Goal: Task Accomplishment & Management: Manage account settings

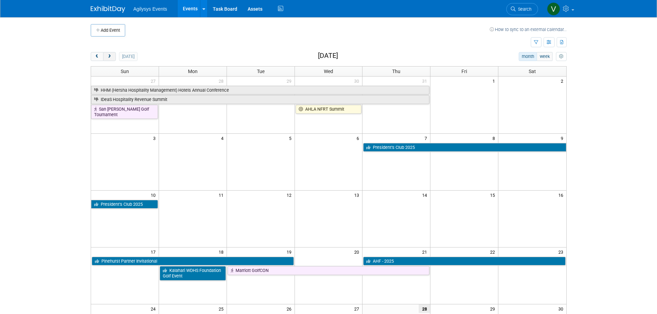
click at [111, 57] on span "next" at bounding box center [109, 56] width 5 height 4
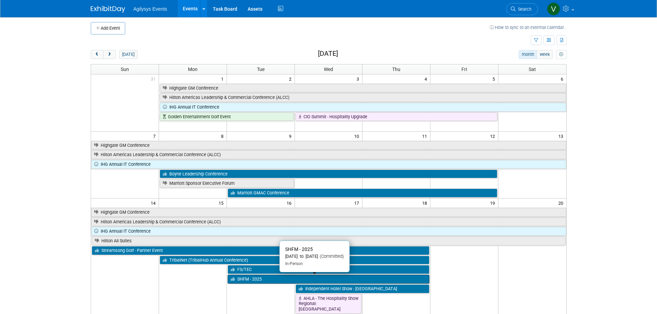
scroll to position [34, 0]
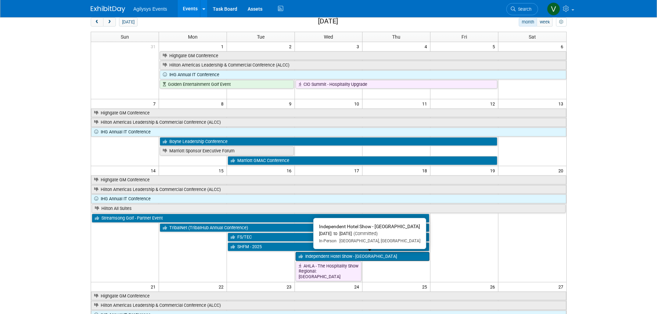
click at [348, 257] on link "Independent Hotel Show - [GEOGRAPHIC_DATA]" at bounding box center [363, 256] width 134 height 9
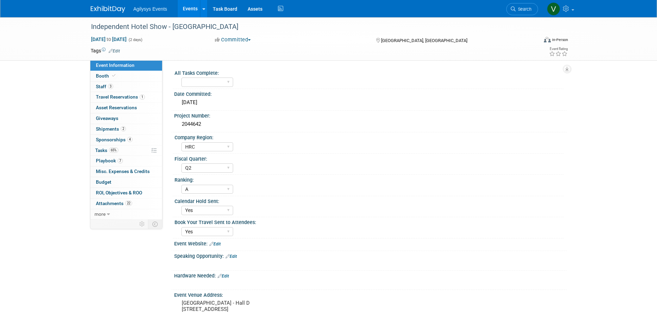
select select "HRC"
select select "Q2"
select select "A"
select select "Yes"
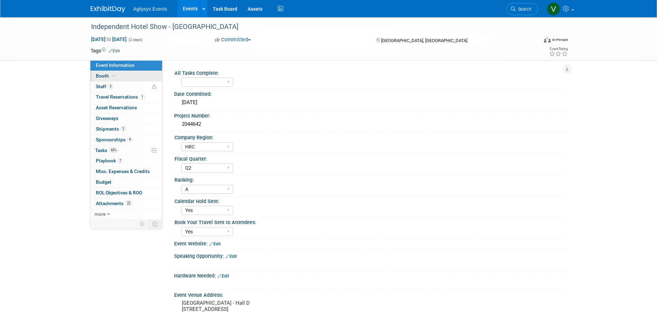
click at [102, 74] on span "Booth" at bounding box center [106, 76] width 21 height 6
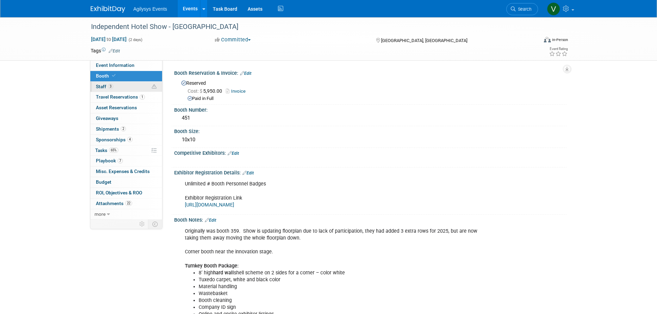
click at [112, 88] on span "3" at bounding box center [110, 86] width 5 height 5
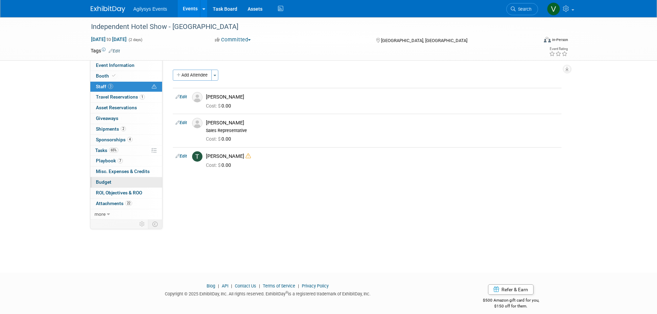
click at [110, 181] on span "Budget" at bounding box center [104, 182] width 16 height 6
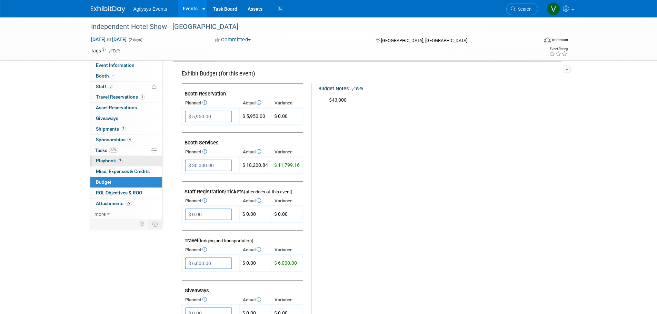
scroll to position [103, 0]
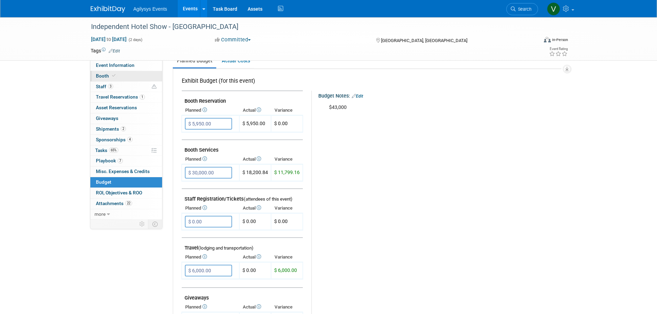
click at [112, 76] on icon at bounding box center [113, 76] width 3 height 4
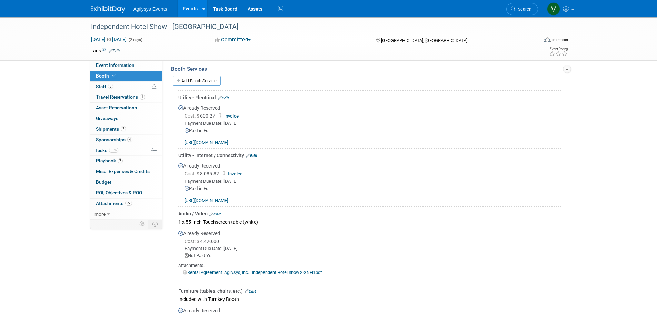
scroll to position [310, 0]
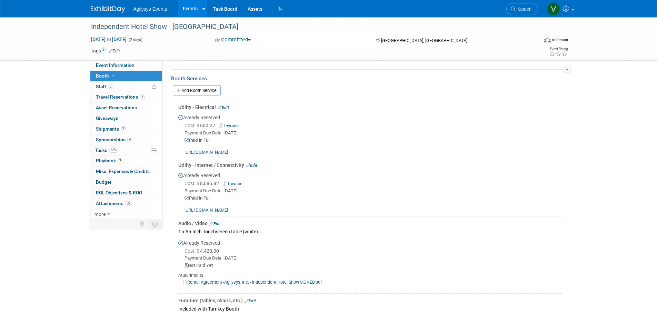
click at [227, 124] on link "Invoice" at bounding box center [230, 125] width 22 height 5
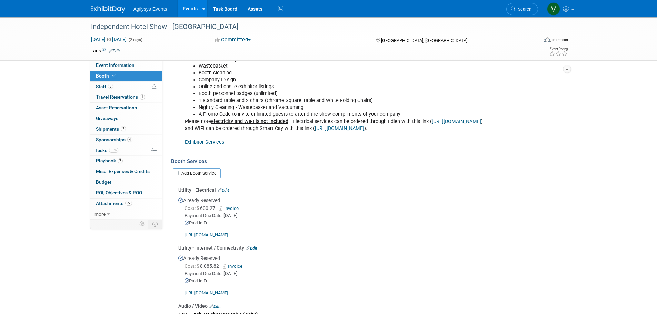
scroll to position [103, 0]
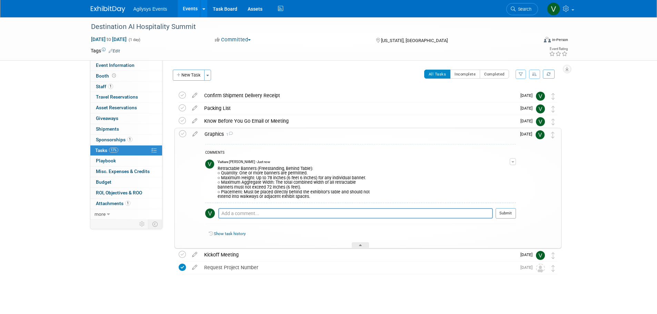
click at [117, 9] on img at bounding box center [108, 9] width 34 height 7
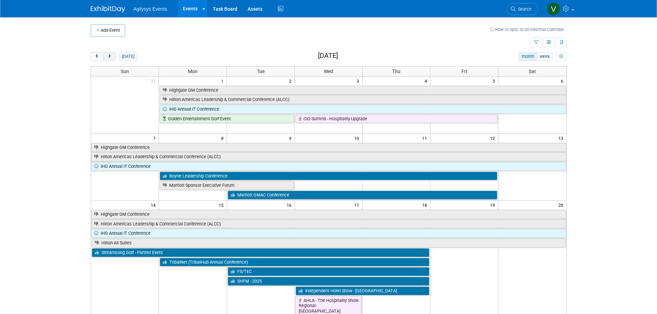
click at [109, 57] on span "next" at bounding box center [109, 56] width 5 height 4
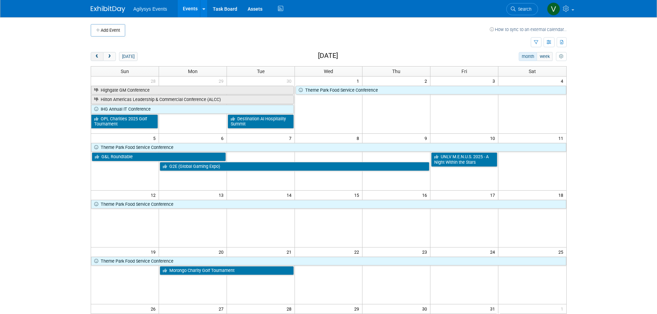
click at [93, 56] on button "prev" at bounding box center [97, 56] width 13 height 9
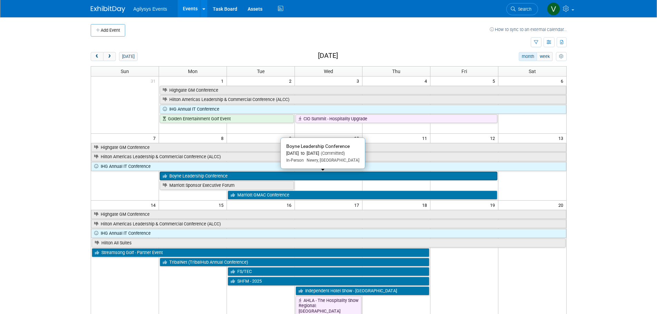
click at [225, 177] on link "Boyne Leadership Conference" at bounding box center [329, 176] width 338 height 9
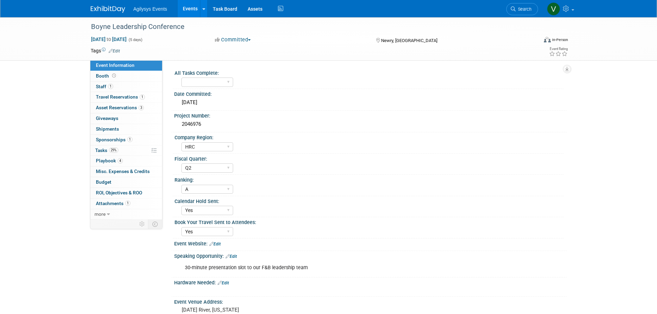
select select "HRC"
select select "Q2"
select select "A"
select select "Yes"
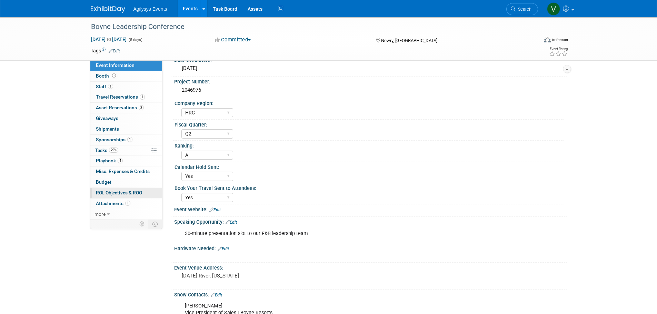
scroll to position [69, 0]
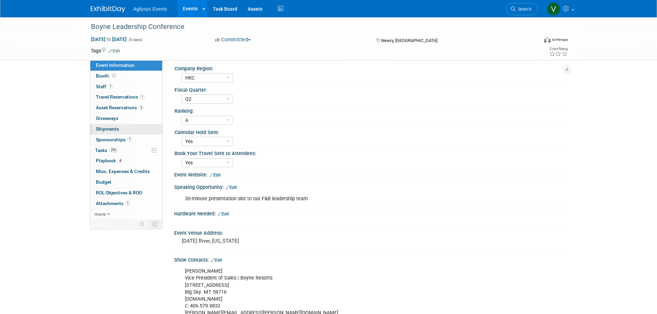
click at [115, 129] on span "Shipments 0" at bounding box center [107, 129] width 23 height 6
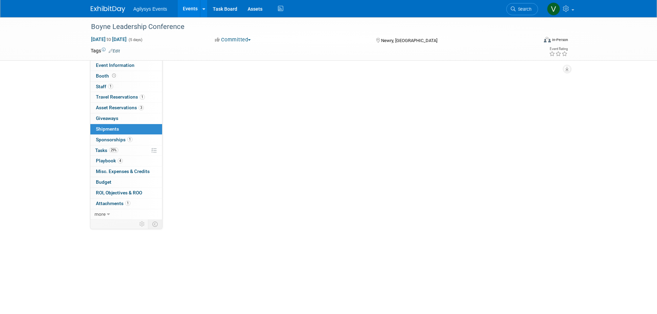
scroll to position [0, 0]
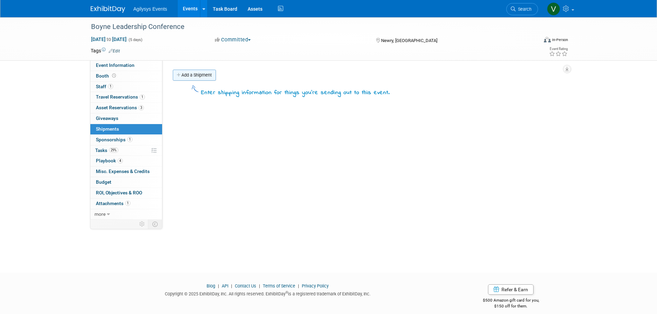
click at [201, 70] on link "Add a Shipment" at bounding box center [194, 75] width 43 height 11
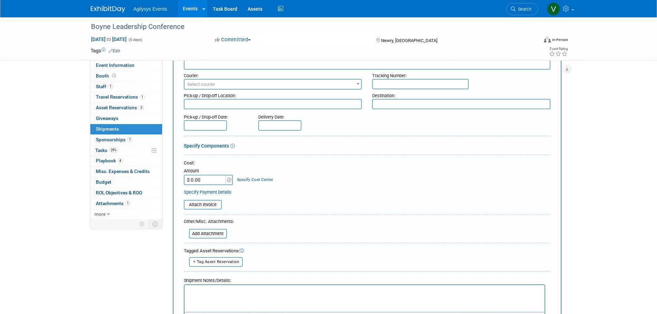
scroll to position [103, 0]
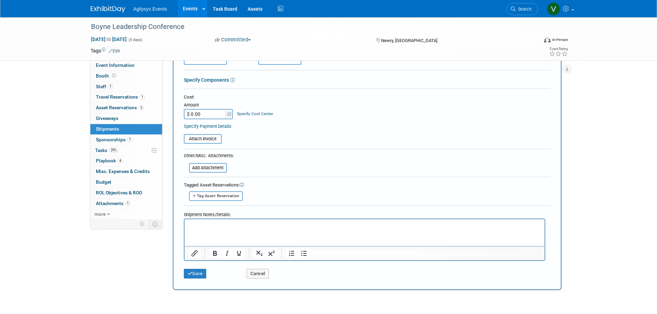
drag, startPoint x: 201, startPoint y: 236, endPoint x: 190, endPoint y: 228, distance: 14.2
click at [190, 228] on p "Rich Text Area. Press ALT-0 for help." at bounding box center [364, 225] width 352 height 7
paste body "Rich Text Area. Press ALT-0 for help."
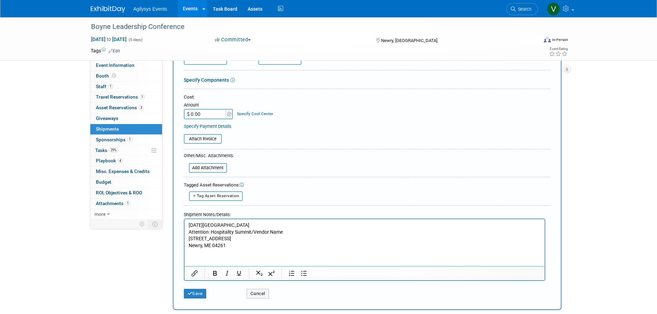
click at [187, 223] on html "Sunday River Resort Attention: Hospitality Summit/Vendor Name 97 Summit Rd Newr…" at bounding box center [364, 234] width 360 height 30
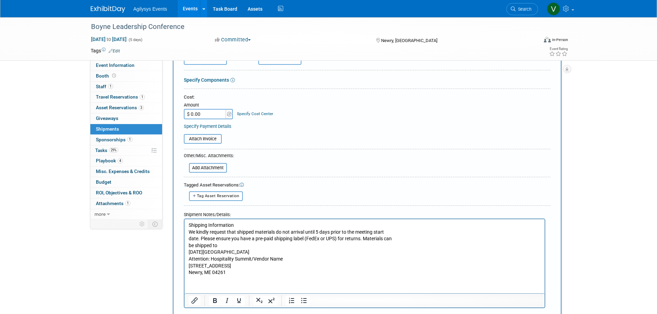
click at [224, 246] on p "Shipping Information We kindly request that shipped materials do not arrival un…" at bounding box center [364, 235] width 352 height 27
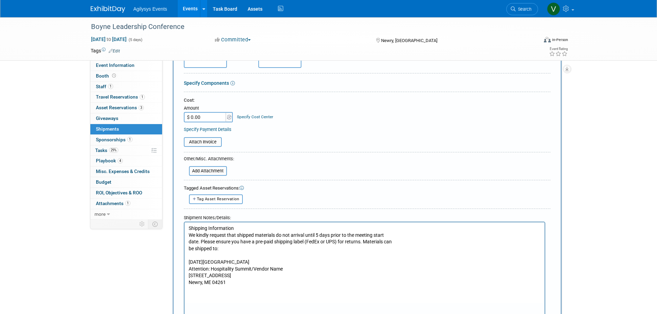
scroll to position [0, 0]
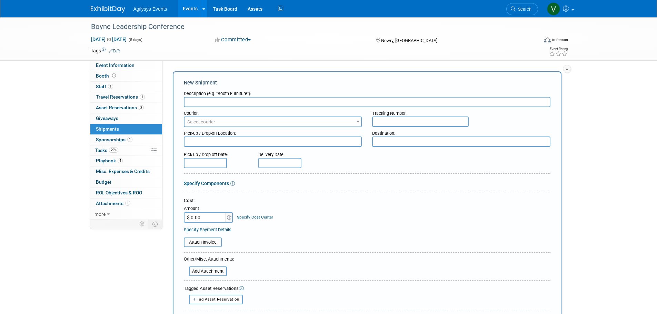
click at [254, 102] on input "text" at bounding box center [367, 102] width 367 height 10
click at [268, 103] on input "text" at bounding box center [367, 102] width 367 height 10
type input "m"
type input "b"
type input "table top materials and banners"
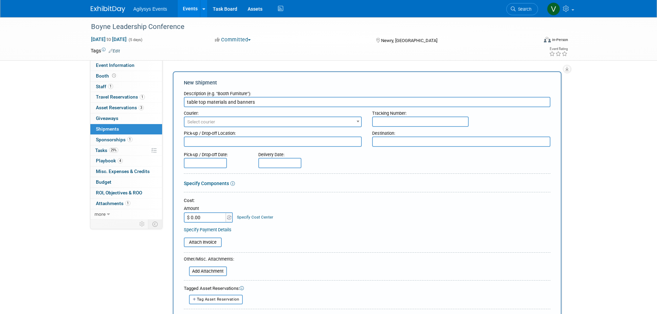
click at [234, 117] on span "Select courier" at bounding box center [273, 122] width 178 height 11
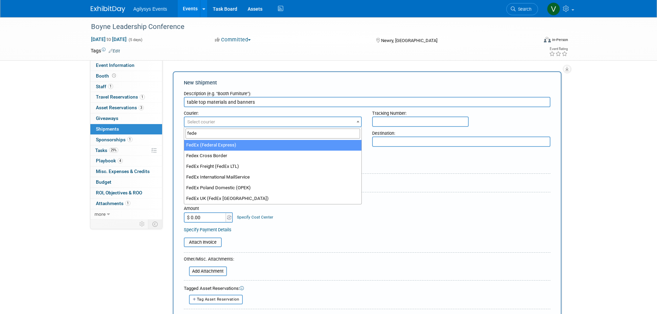
type input "fede"
select select "206"
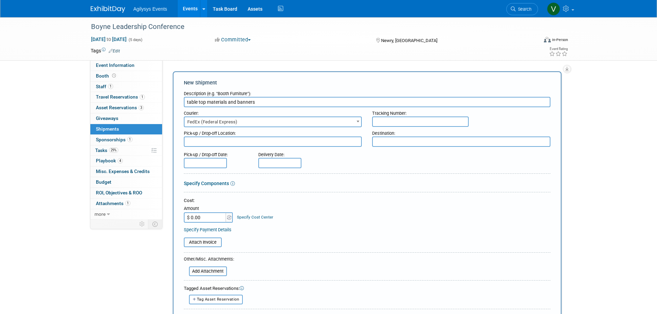
click at [409, 123] on input "text" at bounding box center [420, 122] width 97 height 10
paste input "883928028237"
type input "883928028237"
click at [217, 144] on textarea at bounding box center [273, 142] width 178 height 10
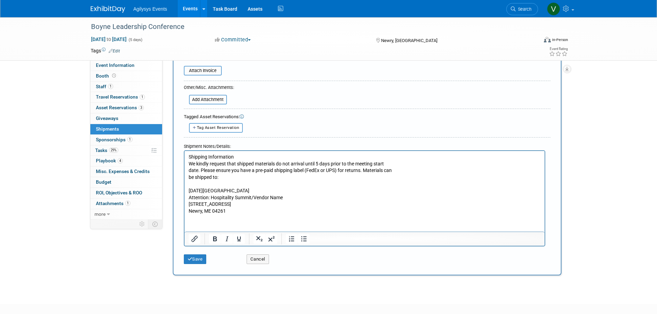
scroll to position [172, 0]
drag, startPoint x: 239, startPoint y: 189, endPoint x: 188, endPoint y: 189, distance: 51.0
click at [188, 189] on body "Shipping Information We kindly request that shipped materials do not arrival un…" at bounding box center [364, 183] width 353 height 61
copy p "Sunday River Resort"
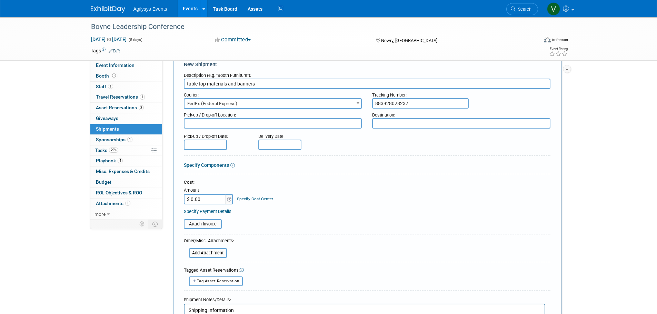
scroll to position [0, 0]
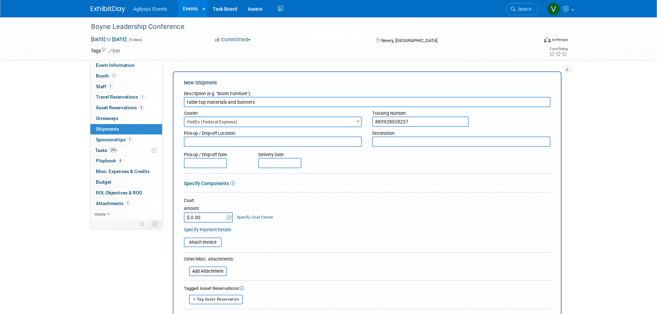
click at [409, 147] on textarea at bounding box center [461, 142] width 178 height 10
type textarea "Sunday River Resort"
click at [282, 167] on input "text" at bounding box center [279, 163] width 43 height 10
click at [312, 199] on span "3" at bounding box center [311, 198] width 13 height 13
type input "Sep 3, 2025"
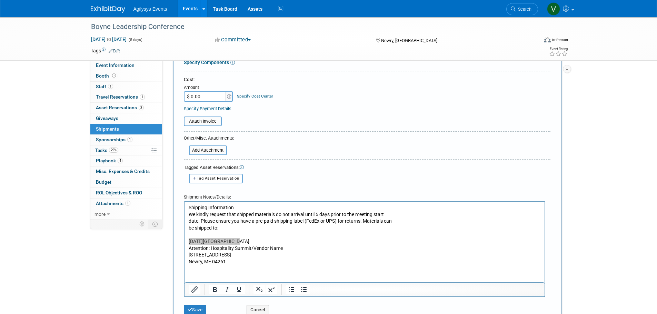
scroll to position [138, 0]
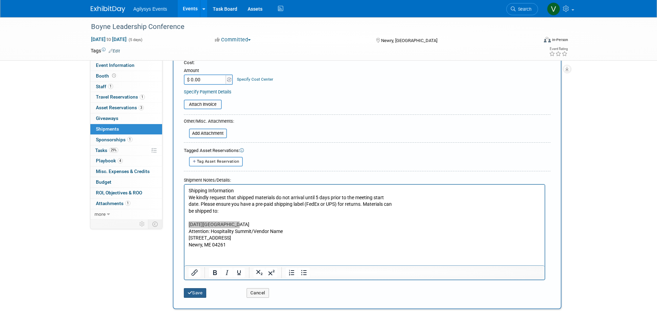
click at [204, 292] on button "Save" at bounding box center [195, 293] width 23 height 10
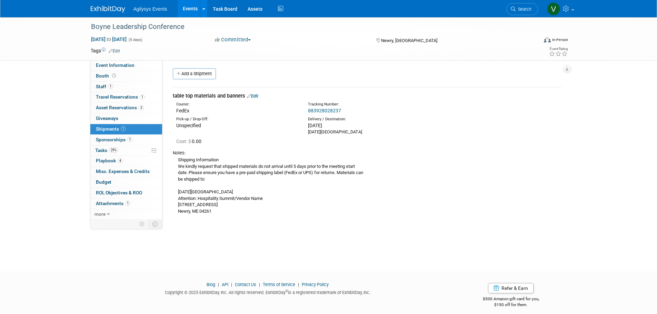
scroll to position [0, 0]
click at [108, 74] on span "Booth" at bounding box center [106, 76] width 21 height 6
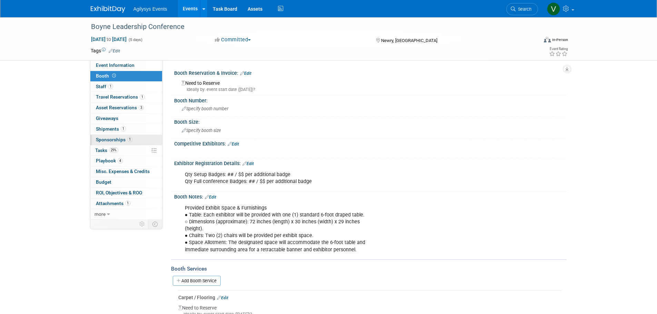
drag, startPoint x: 105, startPoint y: 150, endPoint x: 122, endPoint y: 143, distance: 19.2
click at [104, 150] on span "Tasks 29%" at bounding box center [106, 151] width 23 height 6
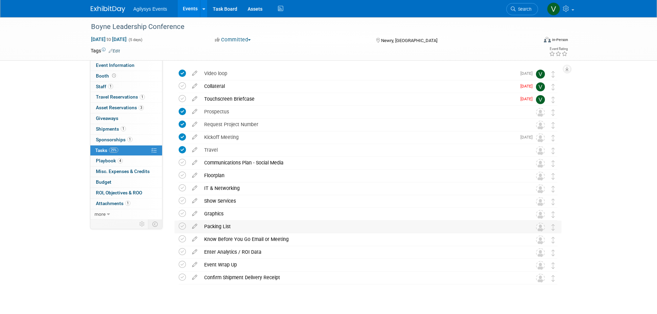
scroll to position [34, 0]
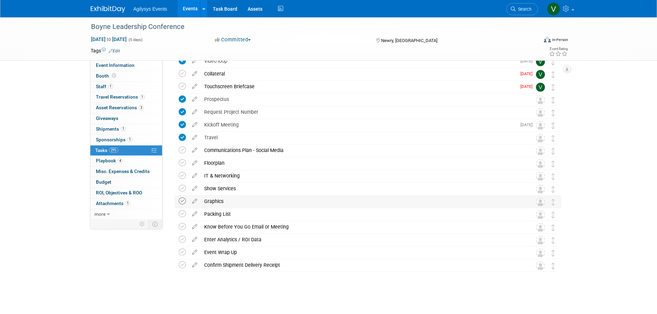
click at [181, 201] on icon at bounding box center [182, 201] width 7 height 7
click at [180, 215] on icon at bounding box center [182, 213] width 7 height 7
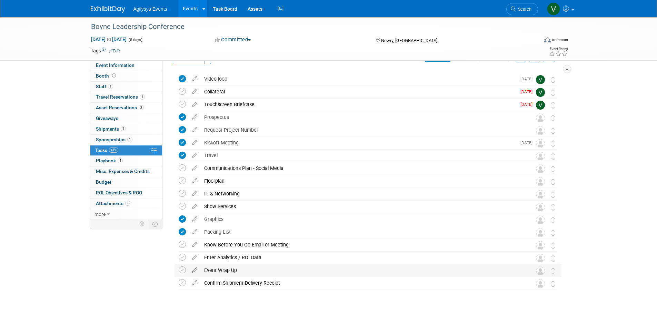
scroll to position [0, 0]
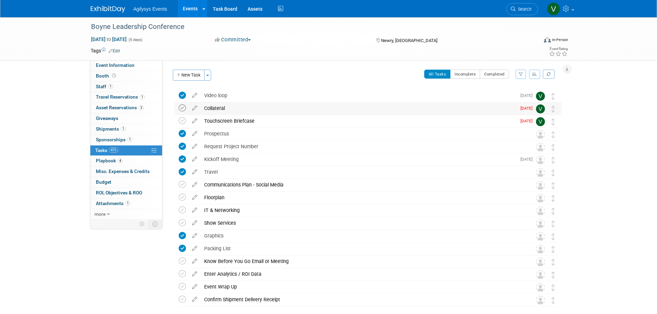
click at [182, 107] on icon at bounding box center [182, 108] width 7 height 7
drag, startPoint x: 117, startPoint y: 11, endPoint x: 120, endPoint y: 14, distance: 4.5
click at [117, 11] on img at bounding box center [108, 9] width 34 height 7
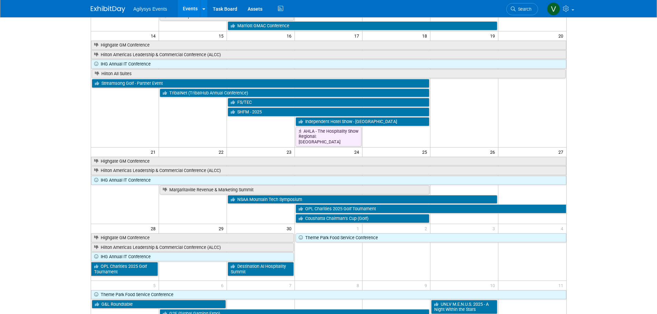
scroll to position [159, 0]
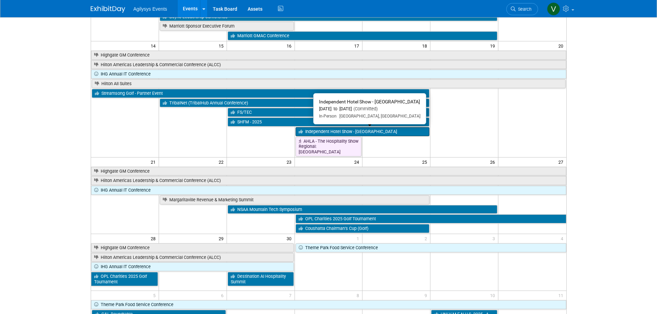
click at [329, 133] on link "Independent Hotel Show - [GEOGRAPHIC_DATA]" at bounding box center [363, 131] width 134 height 9
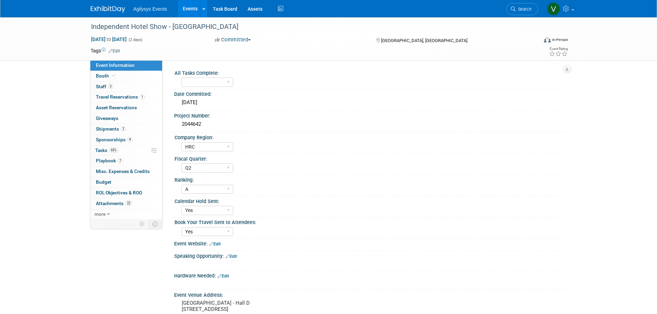
select select "HRC"
select select "Q2"
select select "A"
select select "Yes"
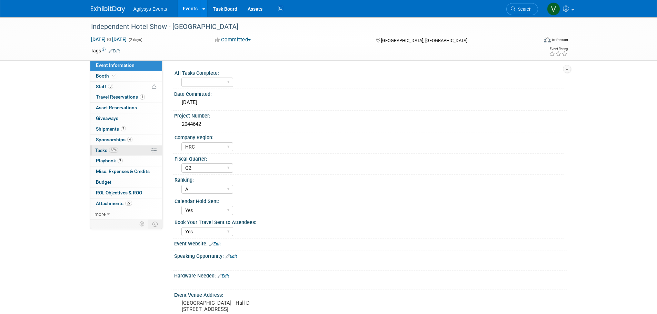
click at [102, 148] on span "Tasks 65%" at bounding box center [106, 151] width 23 height 6
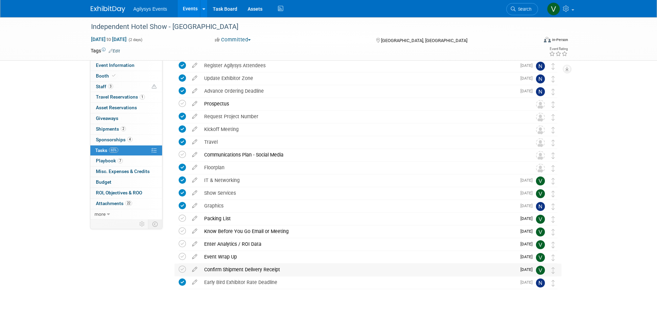
scroll to position [207, 0]
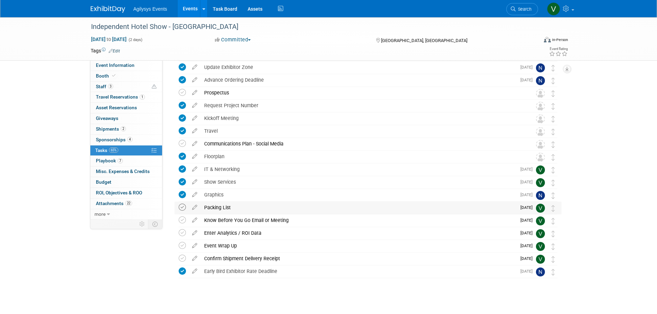
click at [181, 208] on icon at bounding box center [182, 207] width 7 height 7
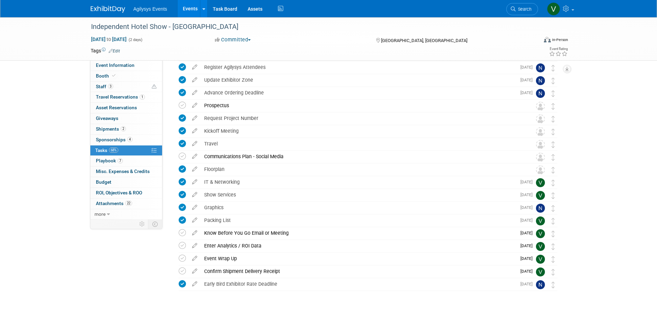
scroll to position [179, 0]
